Goal: Transaction & Acquisition: Book appointment/travel/reservation

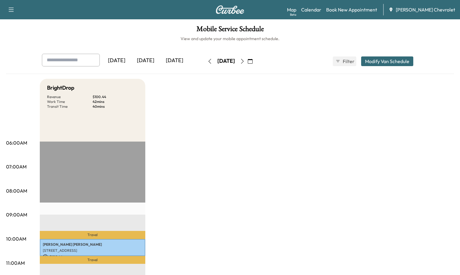
click at [160, 55] on div "[DATE]" at bounding box center [174, 61] width 29 height 14
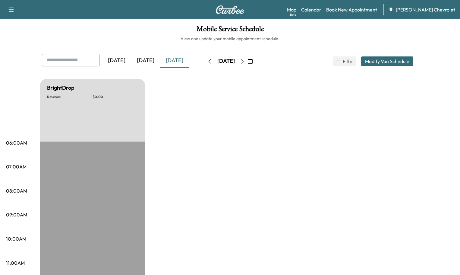
click at [131, 54] on div "[DATE]" at bounding box center [145, 61] width 29 height 14
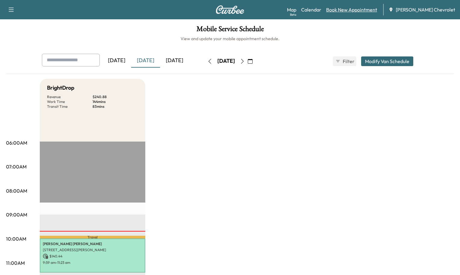
click at [365, 9] on link "Book New Appointment" at bounding box center [351, 9] width 51 height 7
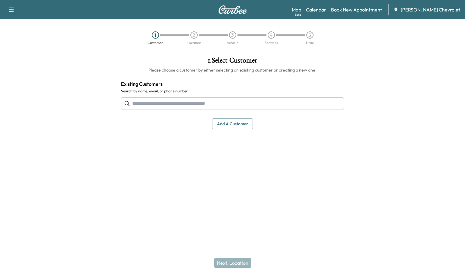
click at [175, 97] on input "text" at bounding box center [232, 103] width 223 height 13
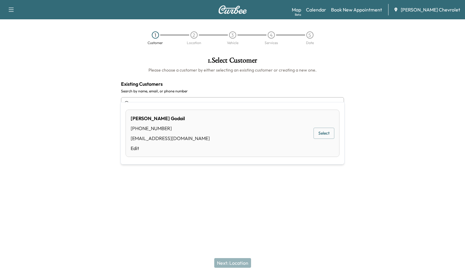
click at [322, 131] on button "Select" at bounding box center [323, 133] width 21 height 11
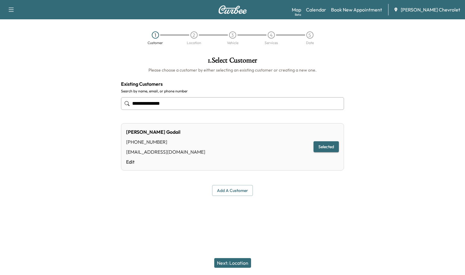
type input "**********"
click at [229, 265] on button "Next: Location" at bounding box center [232, 263] width 37 height 10
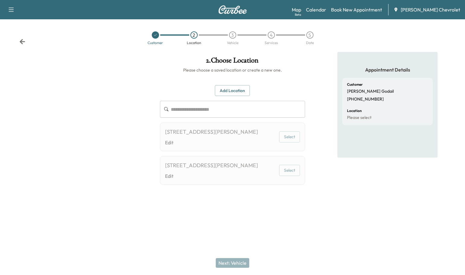
click at [178, 101] on input "text" at bounding box center [238, 109] width 134 height 17
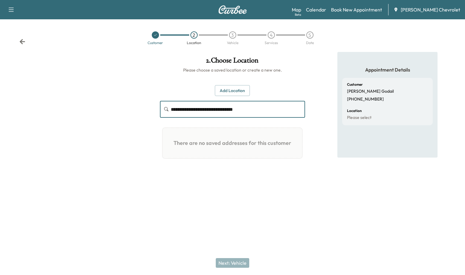
type input "**********"
click at [230, 85] on button "Add Location" at bounding box center [232, 90] width 35 height 11
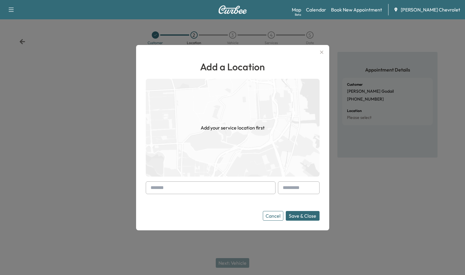
click at [190, 190] on input "text" at bounding box center [211, 187] width 130 height 13
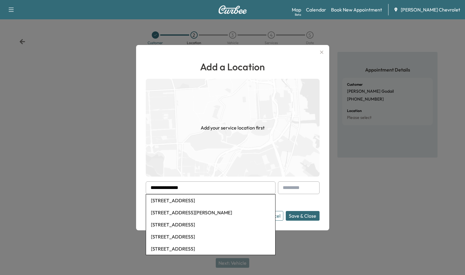
click at [191, 202] on li "[STREET_ADDRESS]" at bounding box center [210, 200] width 129 height 12
type input "**********"
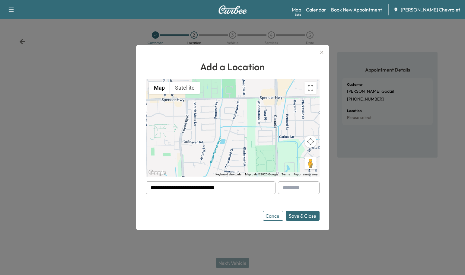
click at [297, 214] on button "Save & Close" at bounding box center [303, 216] width 34 height 10
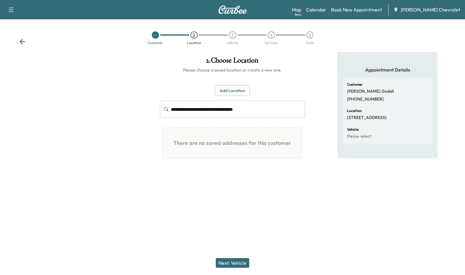
click at [237, 265] on button "Next: Vehicle" at bounding box center [232, 263] width 33 height 10
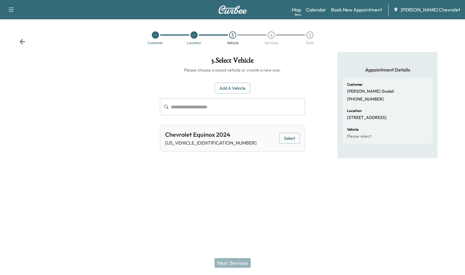
click at [287, 133] on button "Select" at bounding box center [289, 138] width 21 height 11
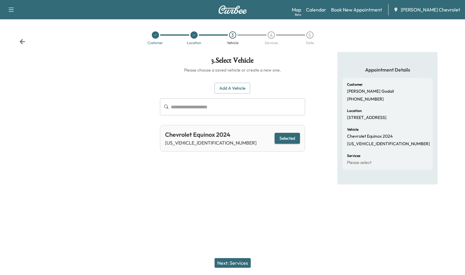
click at [240, 261] on button "Next: Services" at bounding box center [232, 263] width 36 height 10
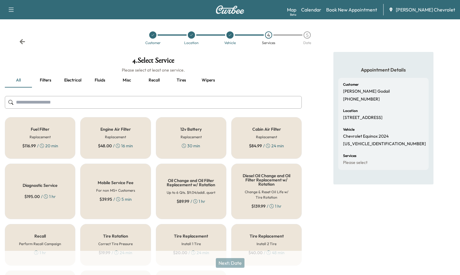
scroll to position [24, 0]
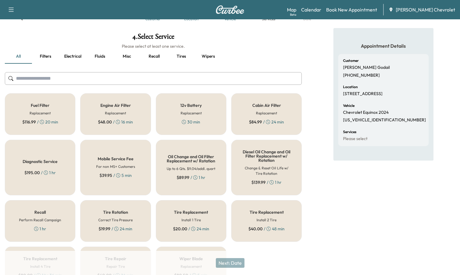
click at [198, 166] on h6 "Up to 6 Qts. $9.04/addl. quart" at bounding box center [191, 168] width 49 height 5
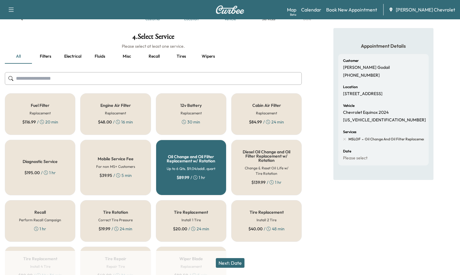
click at [45, 147] on div "Diagnostic Service $ 195.00 / 1 hr" at bounding box center [40, 168] width 71 height 56
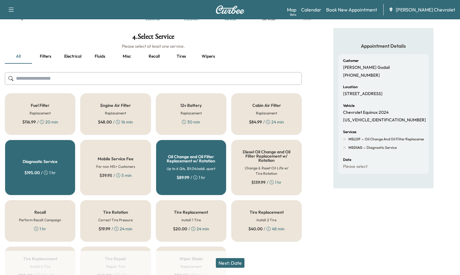
click at [200, 174] on div "$ 89.99 / 1 hr" at bounding box center [191, 177] width 29 height 6
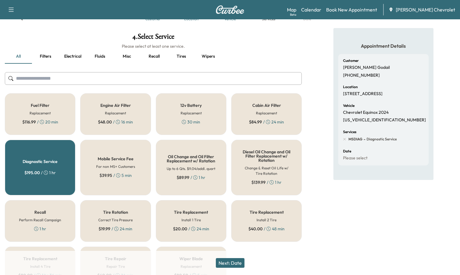
click at [47, 170] on div "$ 195.00 / 1 hr" at bounding box center [39, 173] width 31 height 6
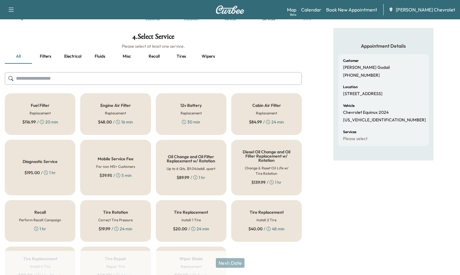
click at [151, 49] on button "Recall" at bounding box center [154, 56] width 27 height 14
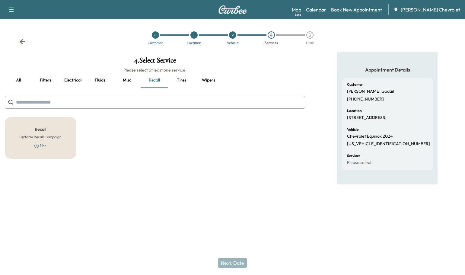
click at [54, 134] on h6 "Perform Recall Campaign" at bounding box center [40, 136] width 42 height 5
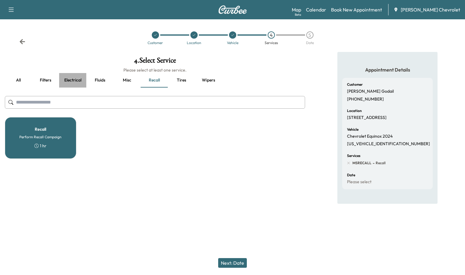
click at [75, 73] on button "Electrical" at bounding box center [72, 80] width 27 height 14
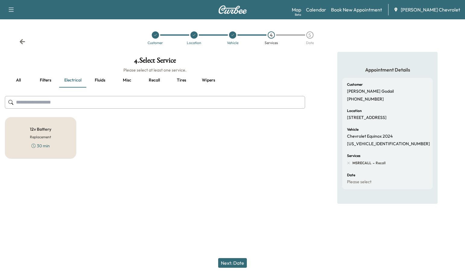
click at [48, 73] on button "Filters" at bounding box center [45, 80] width 27 height 14
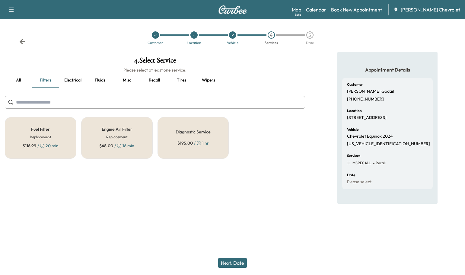
click at [101, 73] on button "Fluids" at bounding box center [99, 80] width 27 height 14
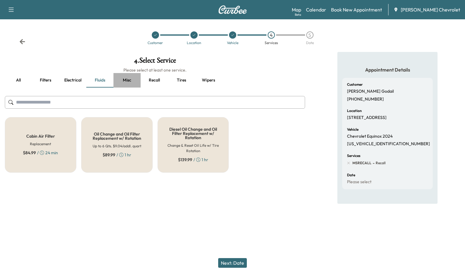
click at [126, 73] on button "Misc" at bounding box center [126, 80] width 27 height 14
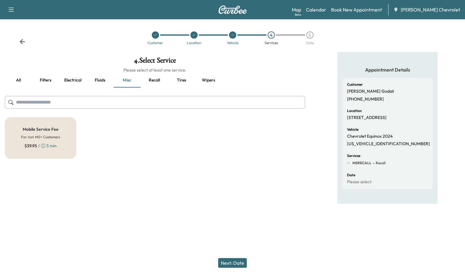
click at [182, 73] on button "Tires" at bounding box center [181, 80] width 27 height 14
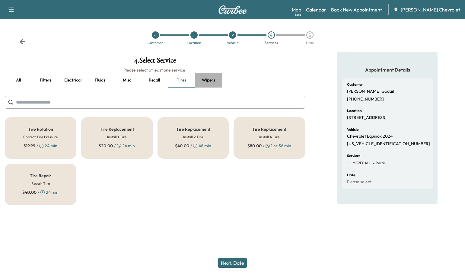
click at [214, 73] on button "Wipers" at bounding box center [208, 80] width 27 height 14
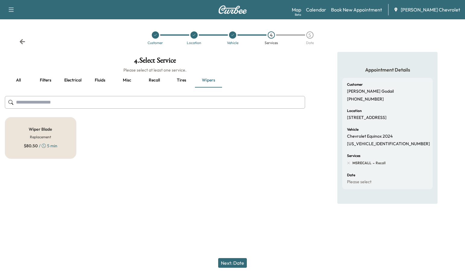
click at [21, 73] on button "all" at bounding box center [18, 80] width 27 height 14
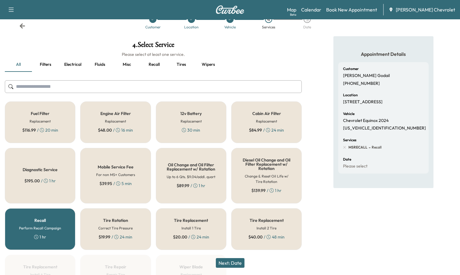
scroll to position [24, 0]
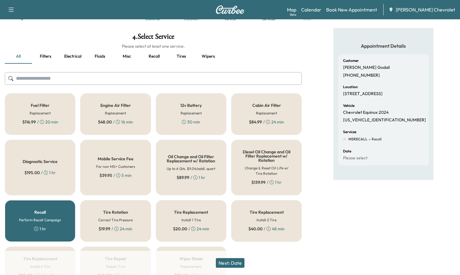
click at [42, 210] on h5 "Recall" at bounding box center [39, 212] width 11 height 4
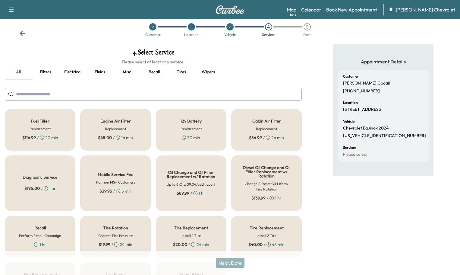
scroll to position [0, 0]
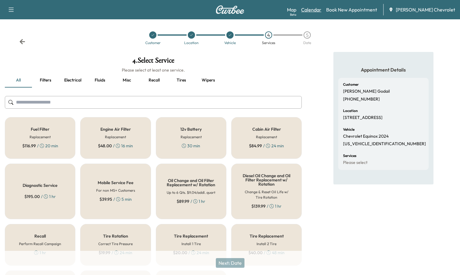
click at [322, 9] on link "Calendar" at bounding box center [311, 9] width 20 height 7
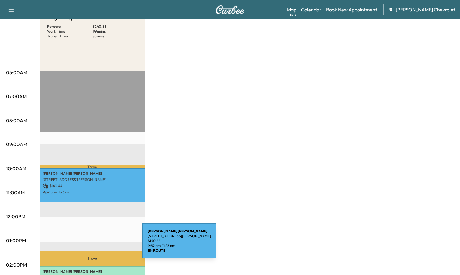
scroll to position [151, 0]
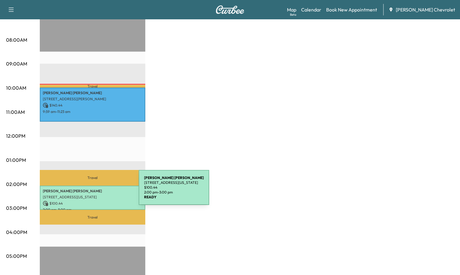
click at [94, 201] on p "$ 100.44" at bounding box center [93, 203] width 100 height 5
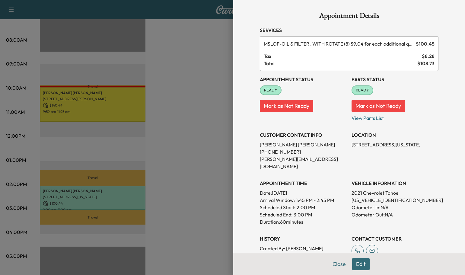
click at [86, 96] on div at bounding box center [232, 137] width 465 height 275
